Goal: Task Accomplishment & Management: Contribute content

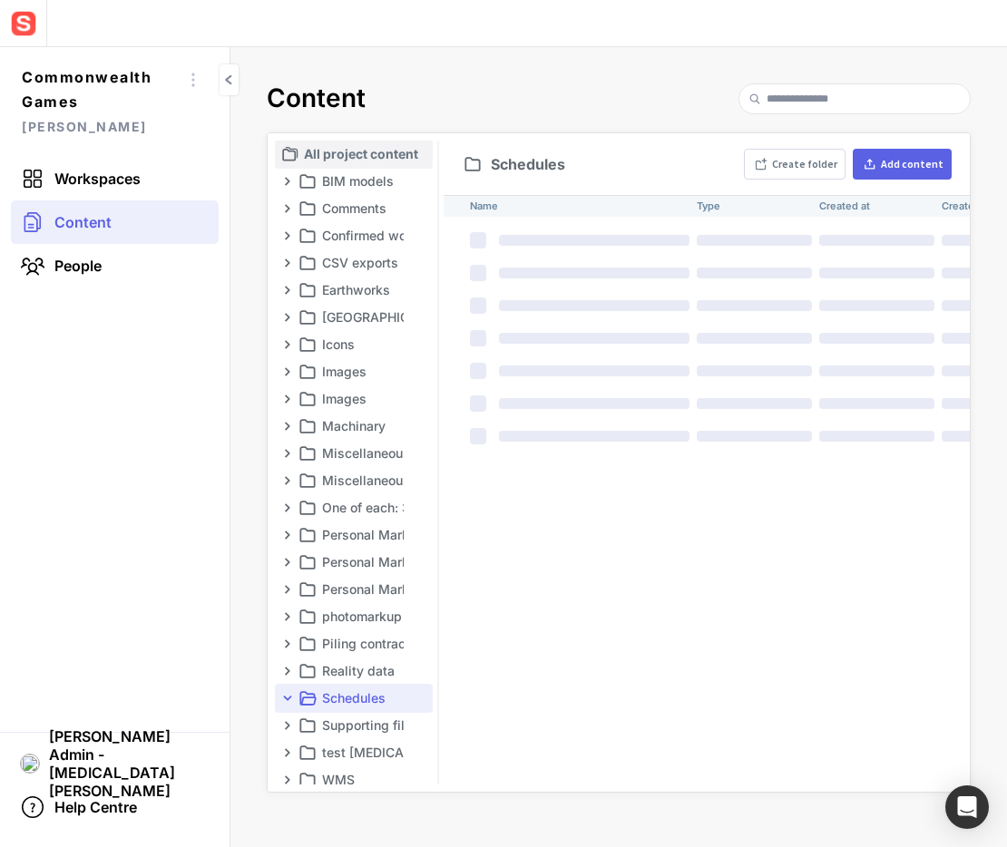
click at [340, 150] on p "All project content" at bounding box center [366, 154] width 125 height 22
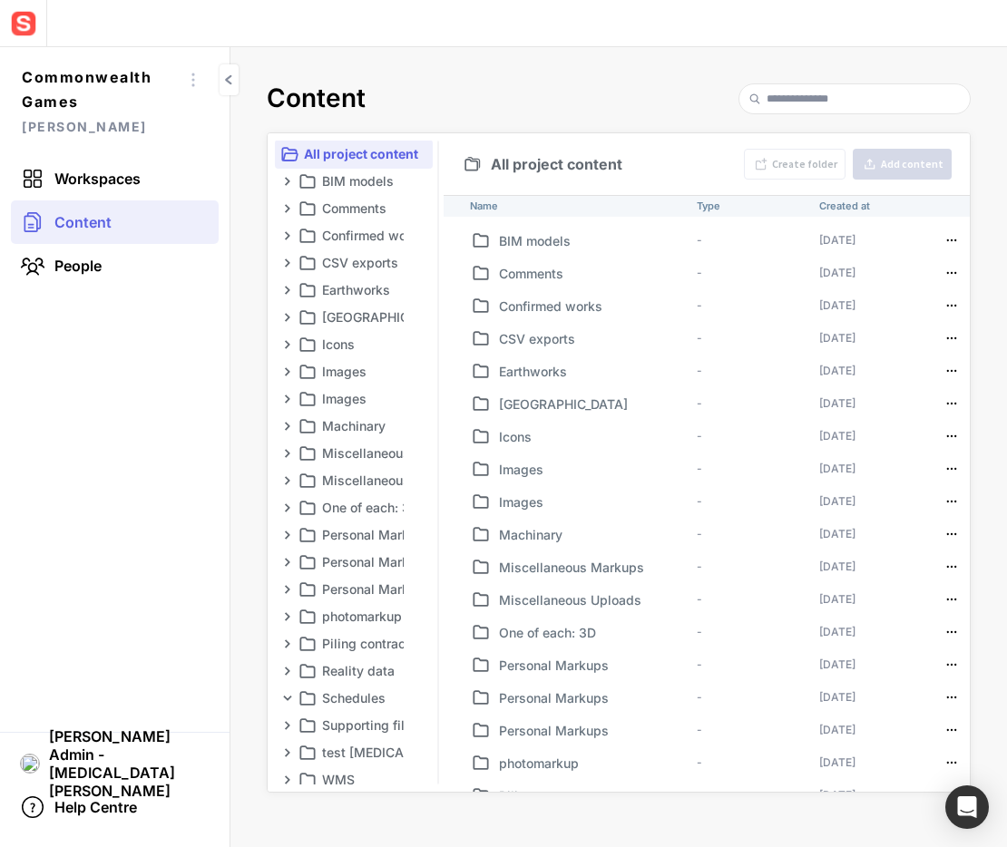
click at [714, 165] on div "All project content Create folder Add content" at bounding box center [706, 164] width 527 height 62
click at [803, 159] on div "Create folder" at bounding box center [804, 164] width 65 height 11
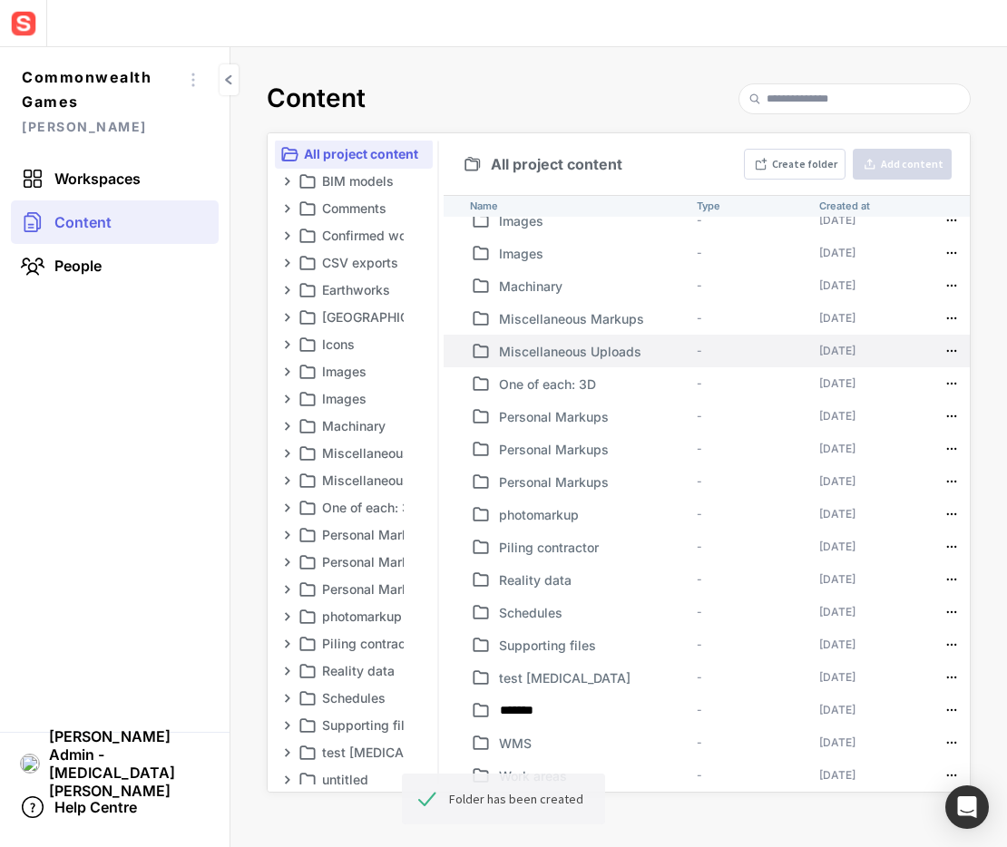
type input "********"
type input "**********"
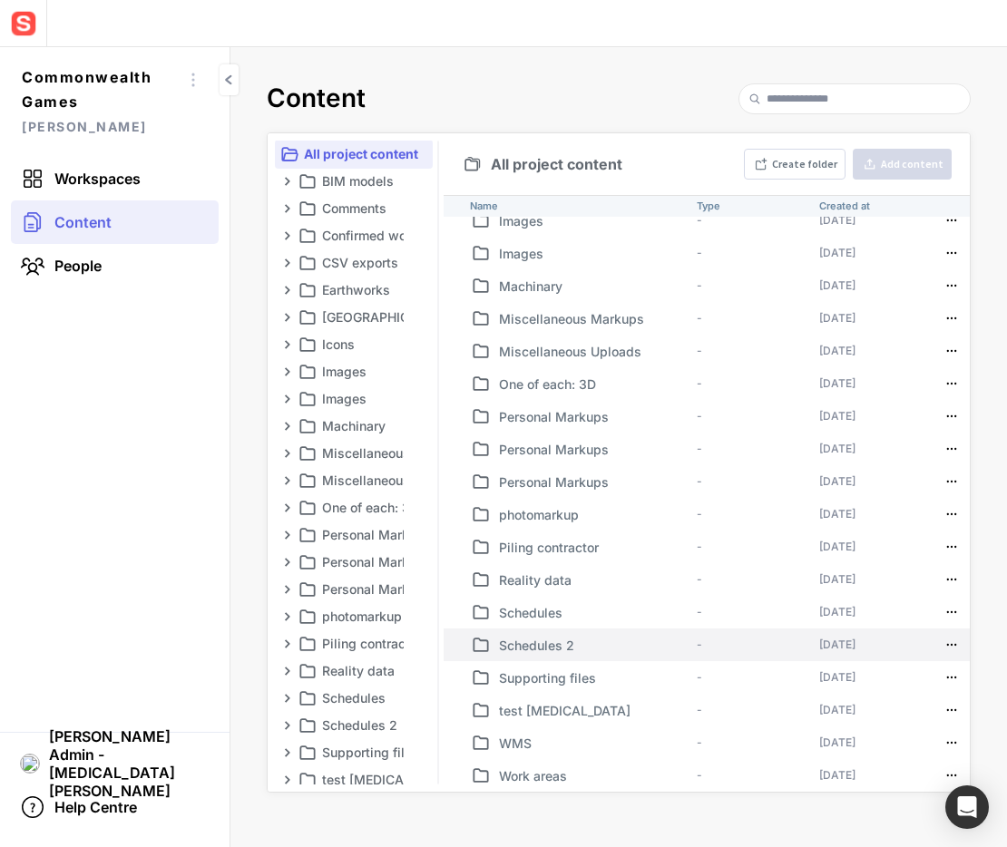
click at [542, 636] on p "Schedules 2" at bounding box center [594, 645] width 190 height 19
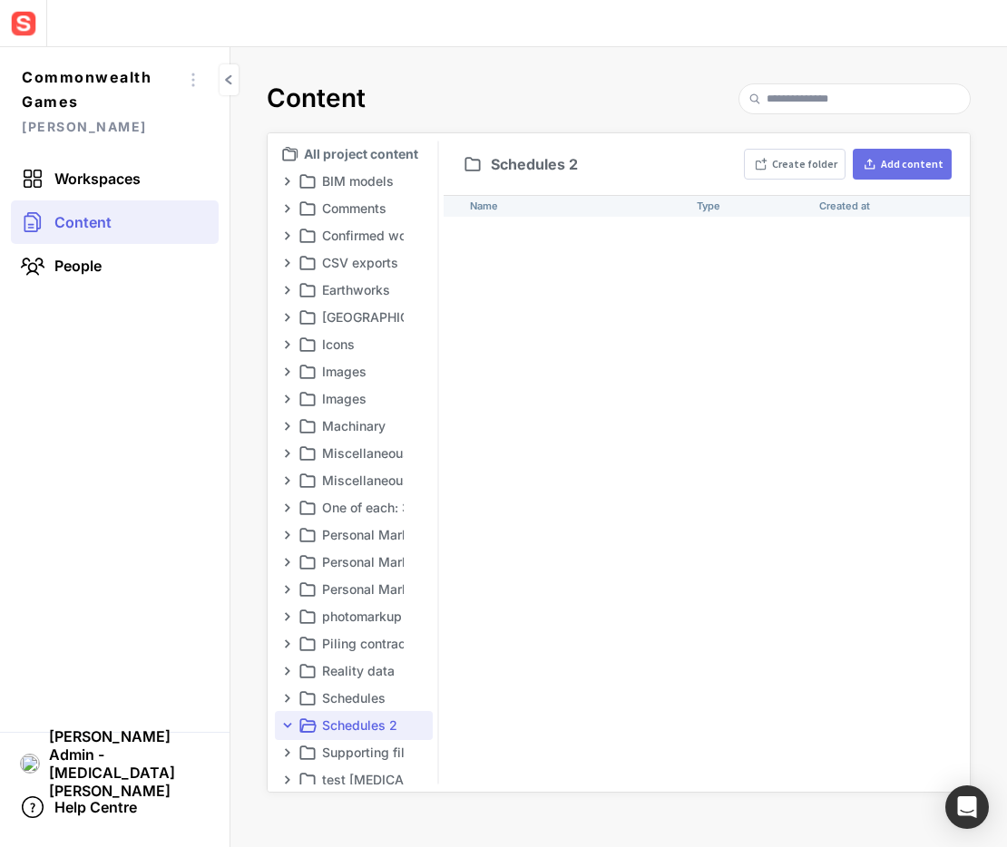
click at [899, 173] on button "Add content" at bounding box center [901, 164] width 99 height 31
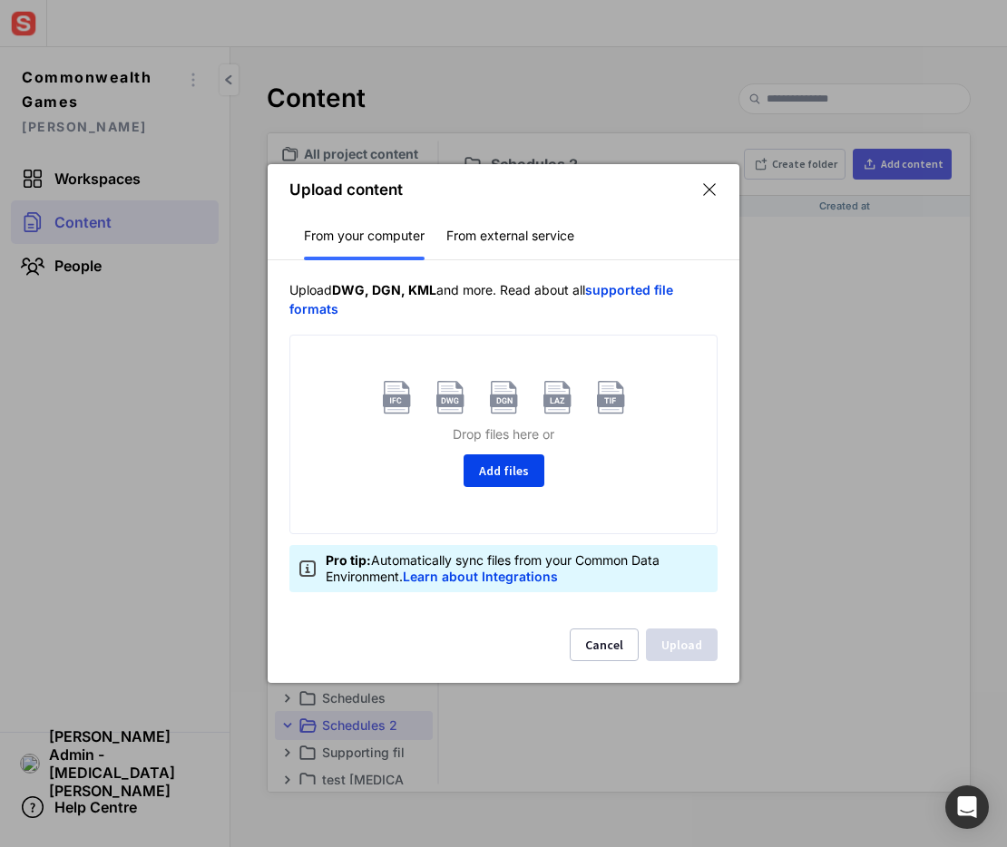
click at [502, 489] on div "Drop files here or Add files" at bounding box center [503, 435] width 426 height 198
click at [508, 464] on button "Add files" at bounding box center [503, 470] width 81 height 33
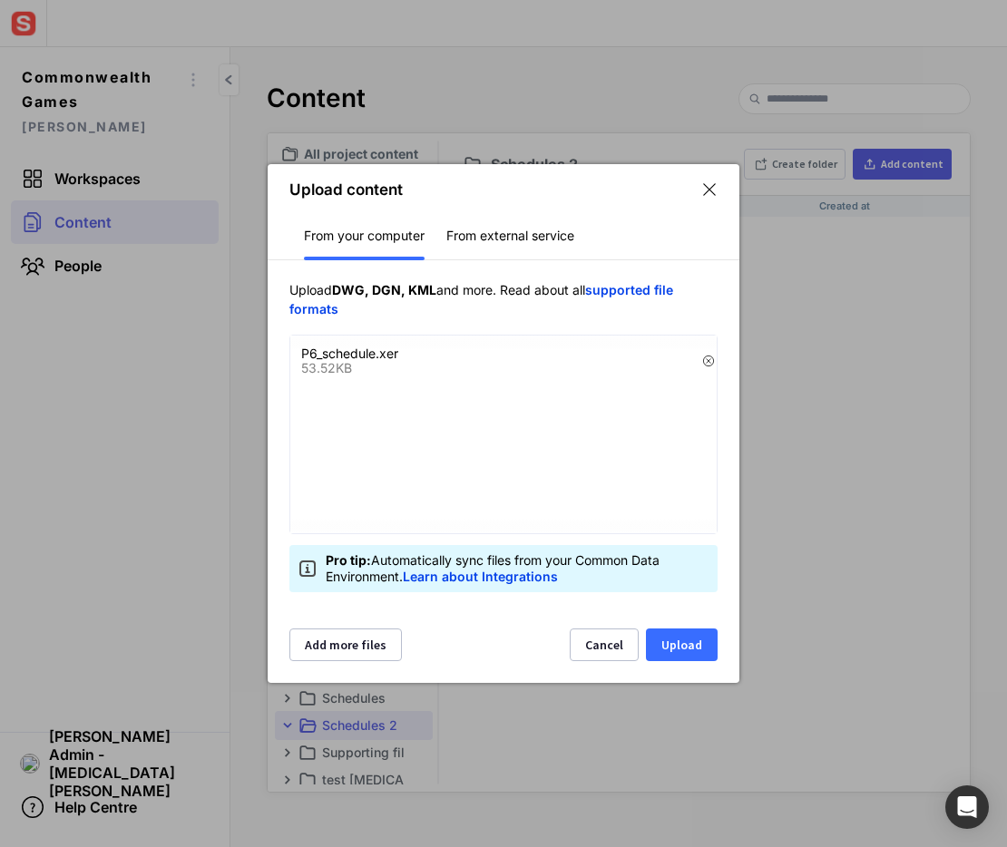
click at [695, 647] on button "Upload" at bounding box center [682, 644] width 72 height 33
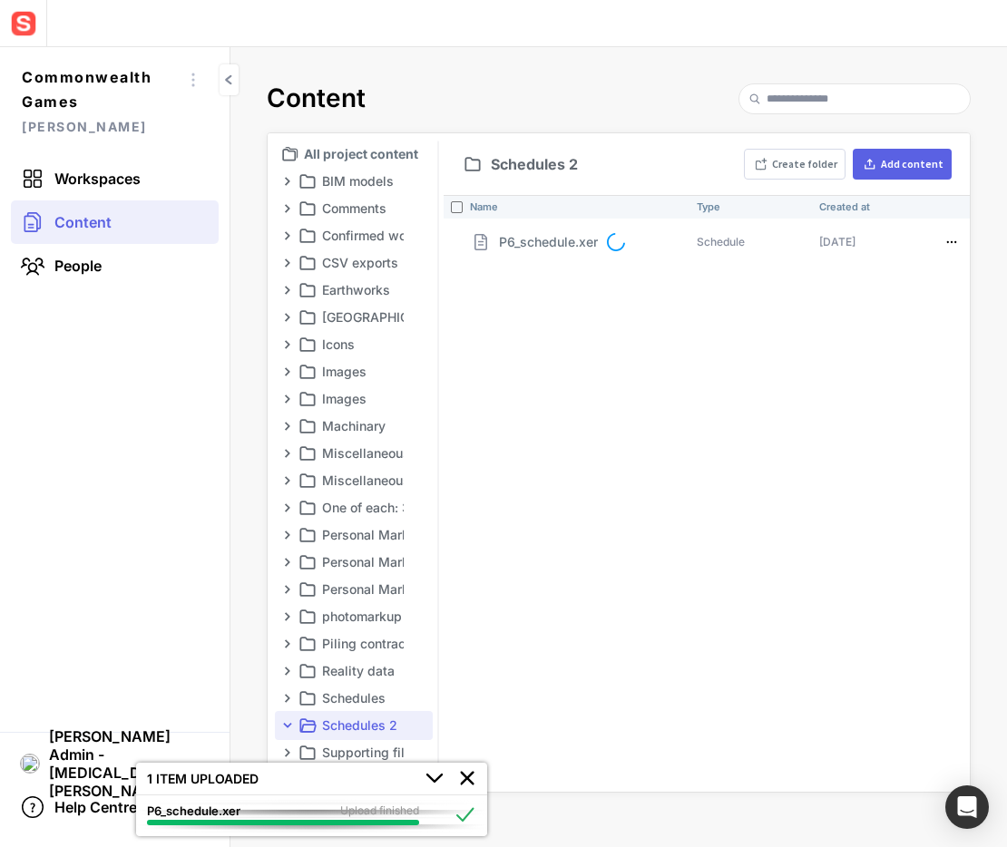
click at [740, 450] on div "Name Type Created at Created by Access P6_schedule.xer Schedule 02 Oct 2025 Sen…" at bounding box center [706, 493] width 527 height 597
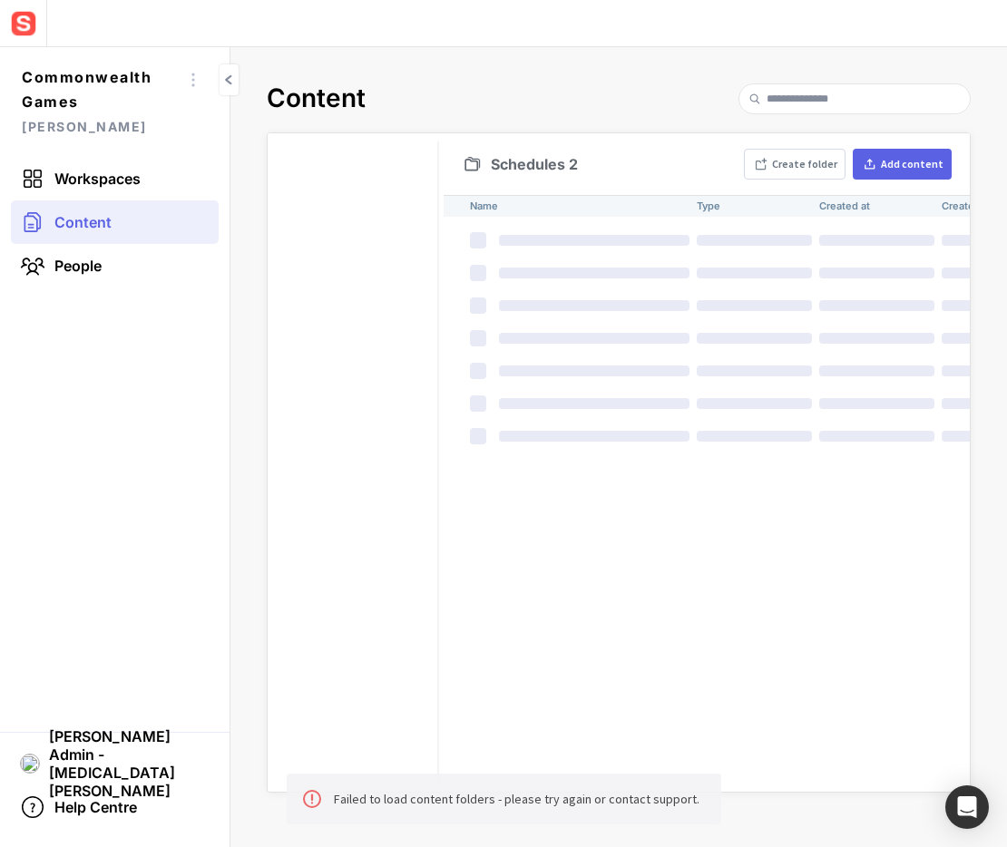
click at [516, 804] on div "Failed to load content folders - please try again or contact support." at bounding box center [516, 799] width 365 height 22
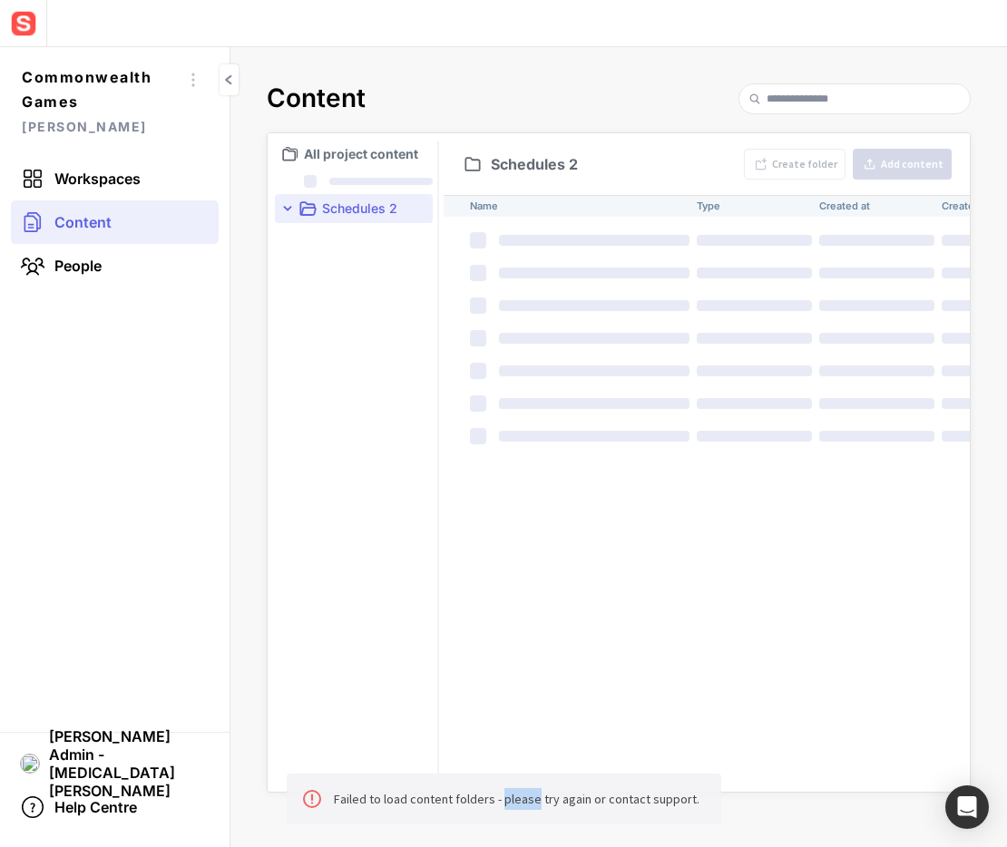
click at [516, 804] on div "Failed to load content folders - please try again or contact support." at bounding box center [516, 799] width 365 height 22
click at [551, 682] on div "Name Type Created at Created by Access" at bounding box center [706, 493] width 527 height 597
